Goal: Transaction & Acquisition: Subscribe to service/newsletter

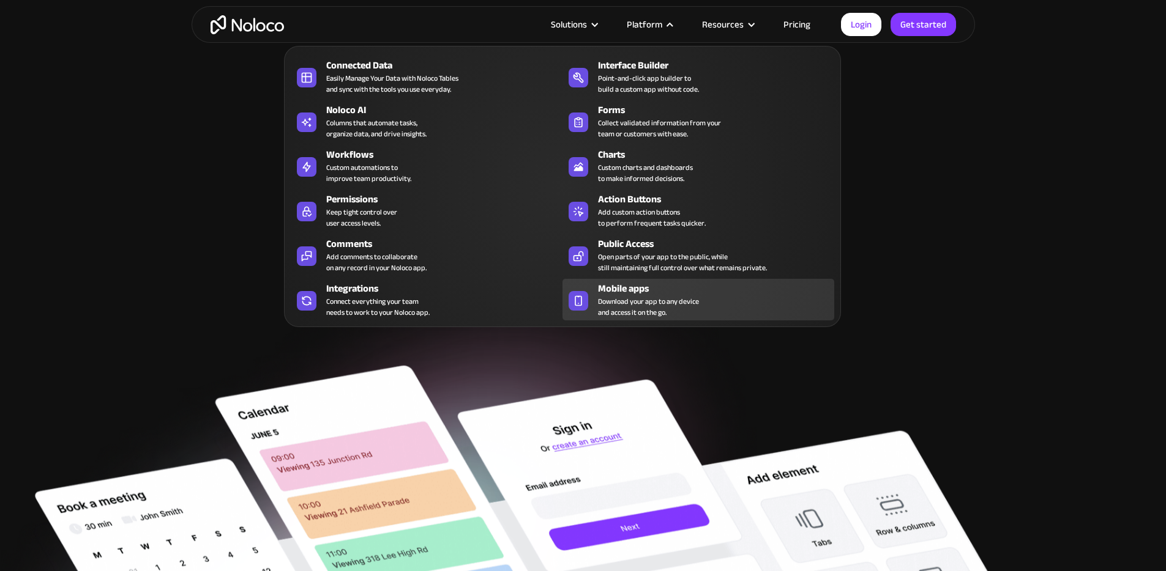
scroll to position [33, 0]
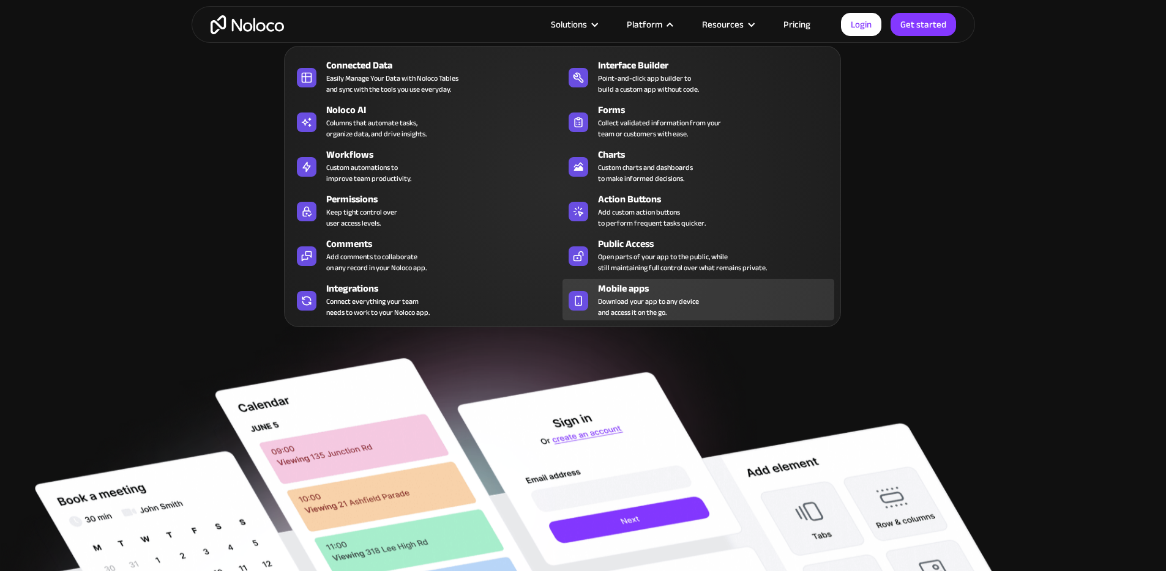
click at [638, 311] on span "Download your app to any device and access it on the go." at bounding box center [648, 307] width 101 height 22
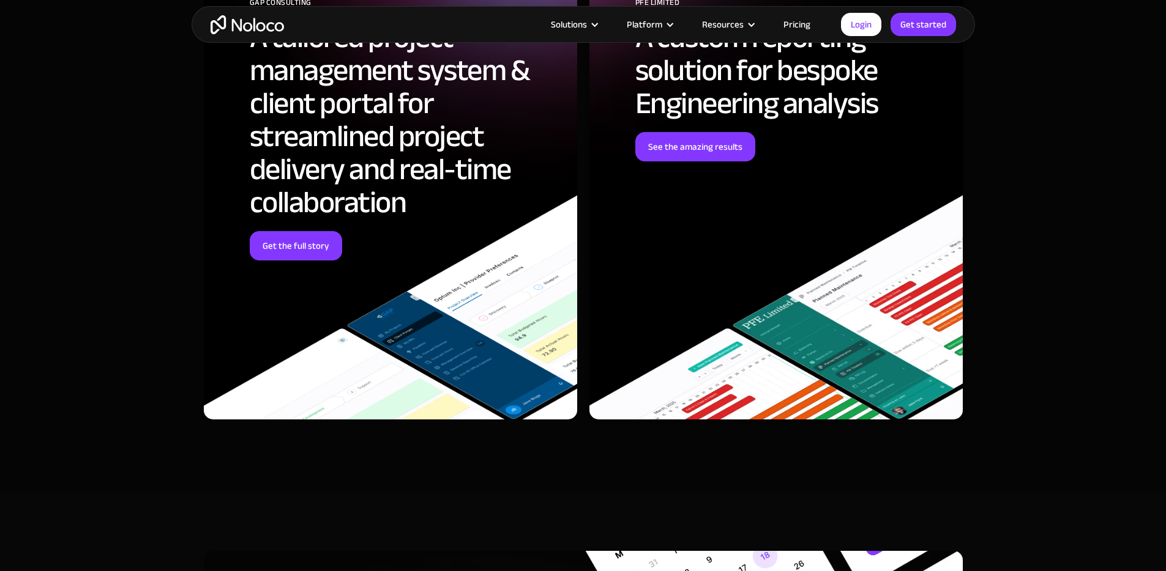
scroll to position [3493, 0]
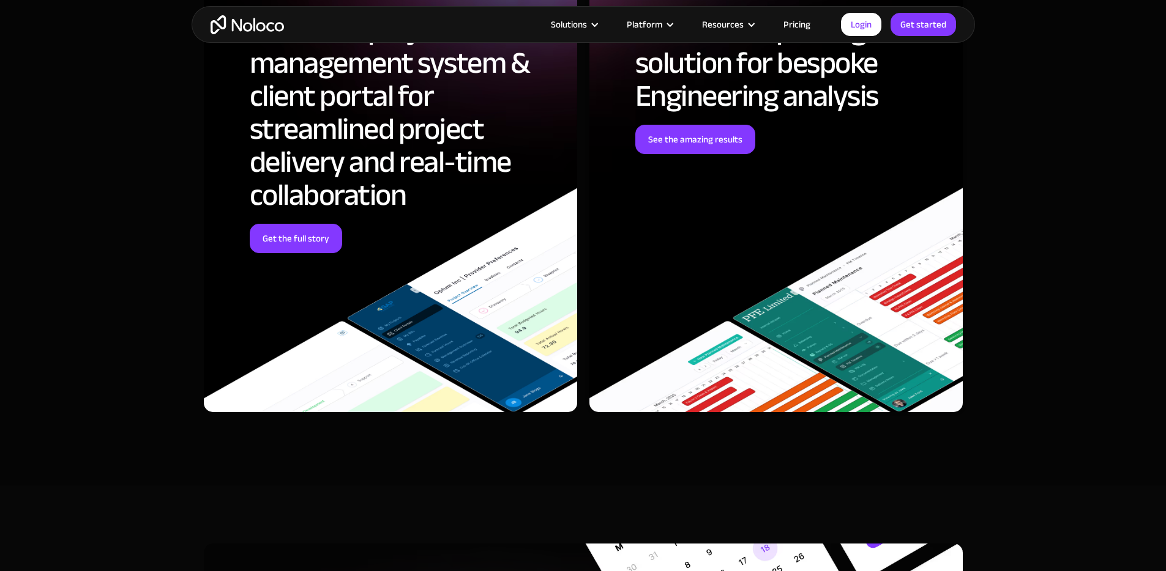
click at [791, 26] on link "Pricing" at bounding box center [797, 25] width 58 height 16
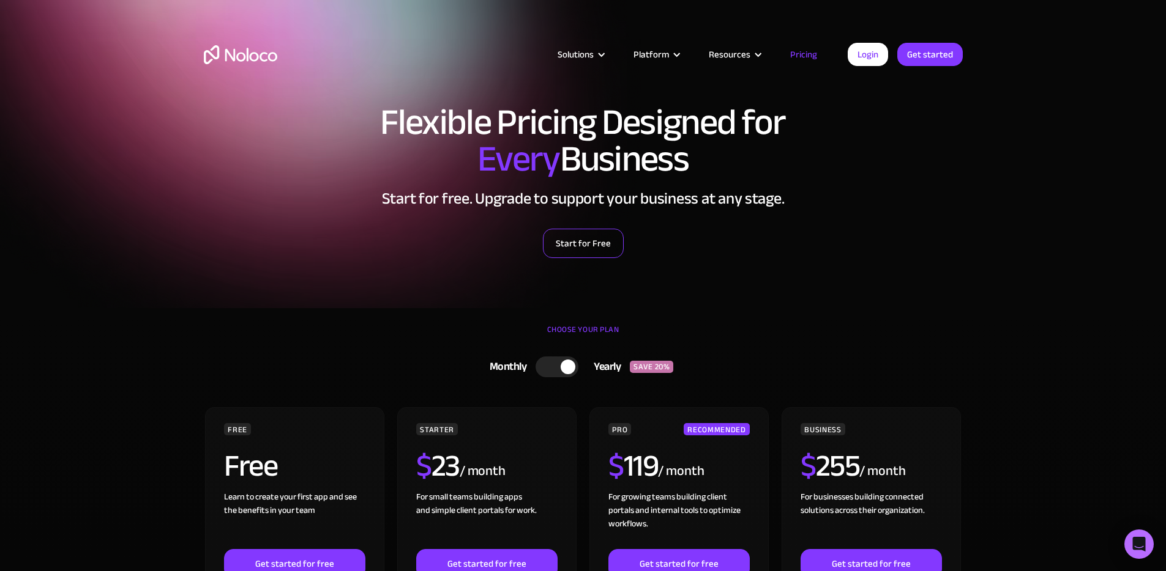
click at [583, 248] on link "Start for Free" at bounding box center [583, 243] width 81 height 29
